Goal: Find specific page/section: Find specific page/section

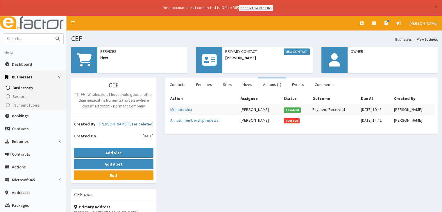
click at [29, 38] on input "text" at bounding box center [27, 39] width 49 height 10
click at [23, 35] on input "text" at bounding box center [27, 39] width 49 height 10
type input "train talent"
click at [52, 34] on button "submit" at bounding box center [58, 39] width 12 height 10
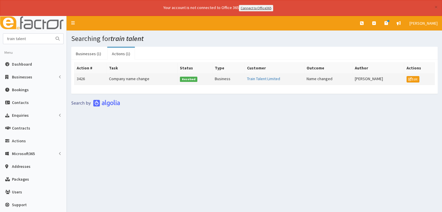
click at [229, 78] on td "Business" at bounding box center [228, 79] width 32 height 12
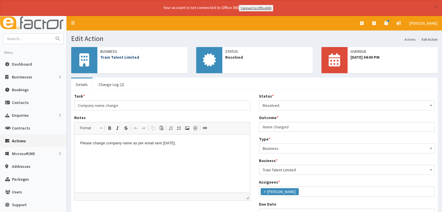
click at [110, 56] on link "Train Talent Limited" at bounding box center [119, 57] width 39 height 5
